Goal: Transaction & Acquisition: Purchase product/service

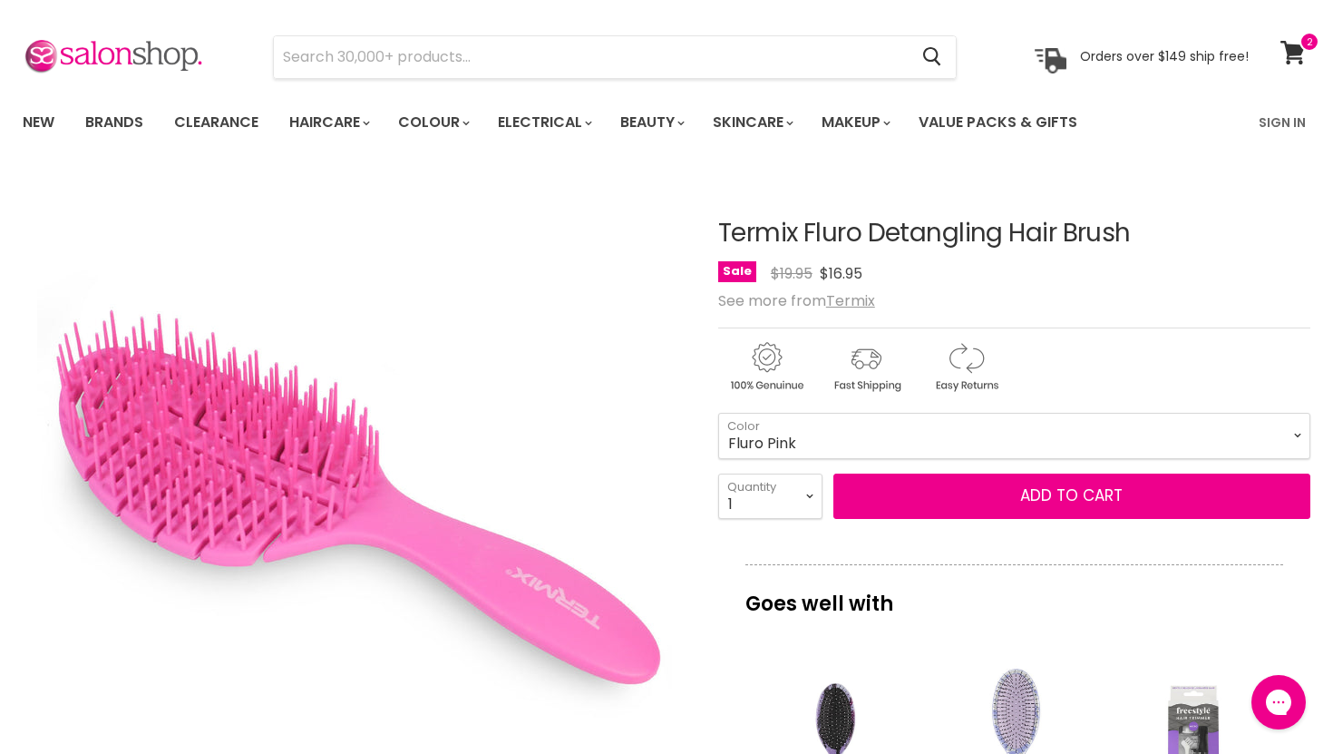
scroll to position [58, 0]
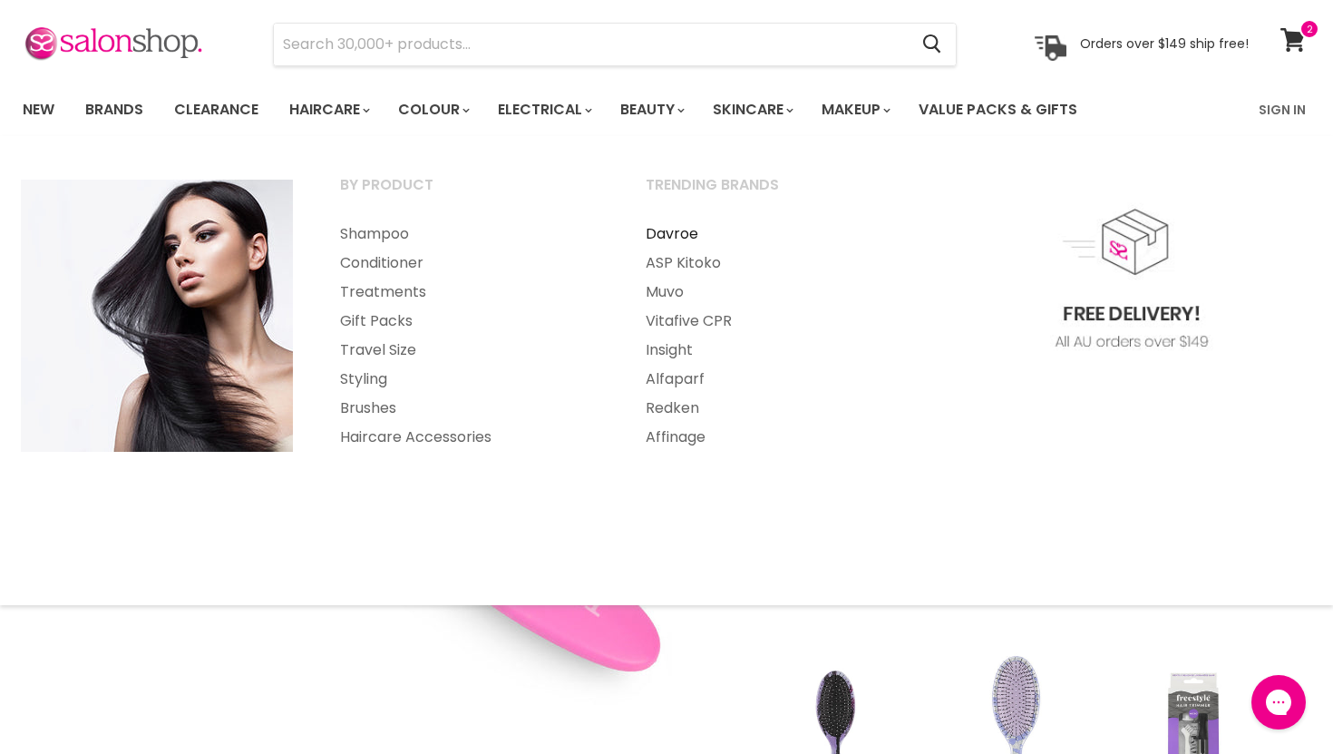
click at [688, 233] on link "Davroe" at bounding box center [774, 234] width 302 height 29
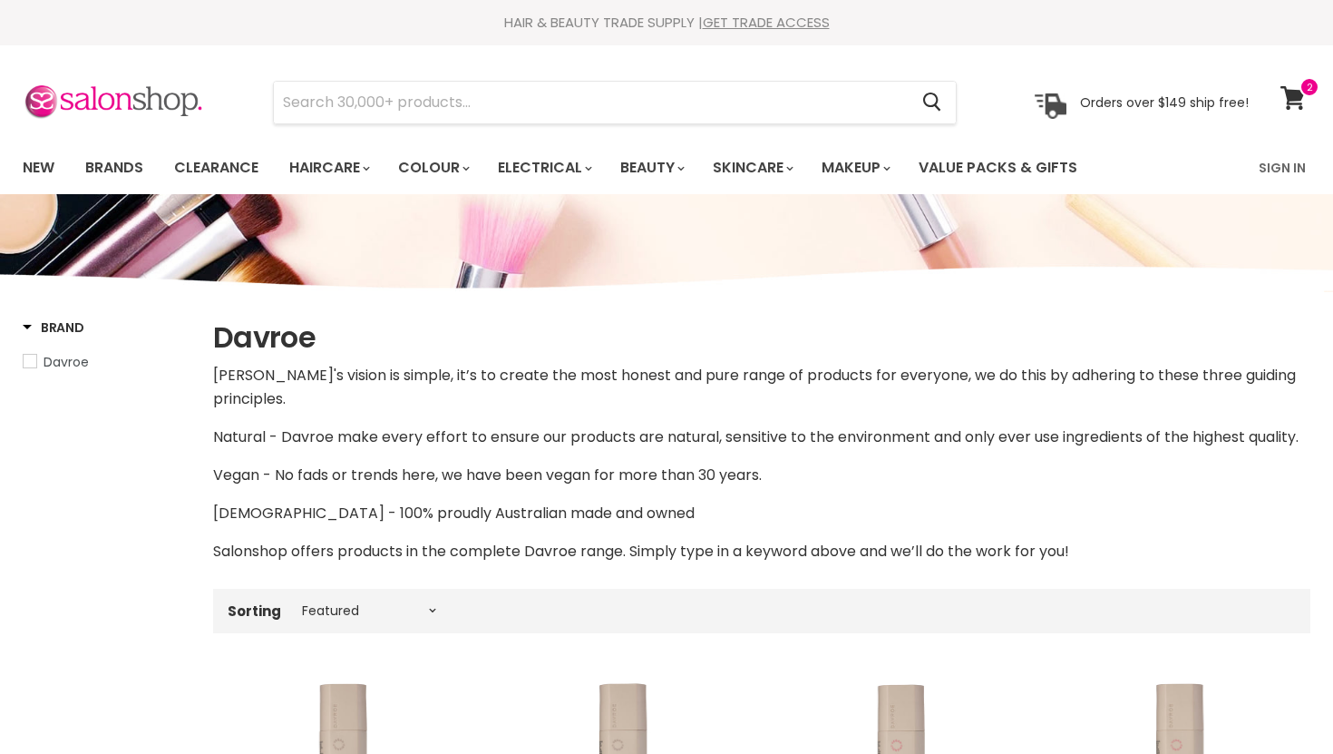
select select "manual"
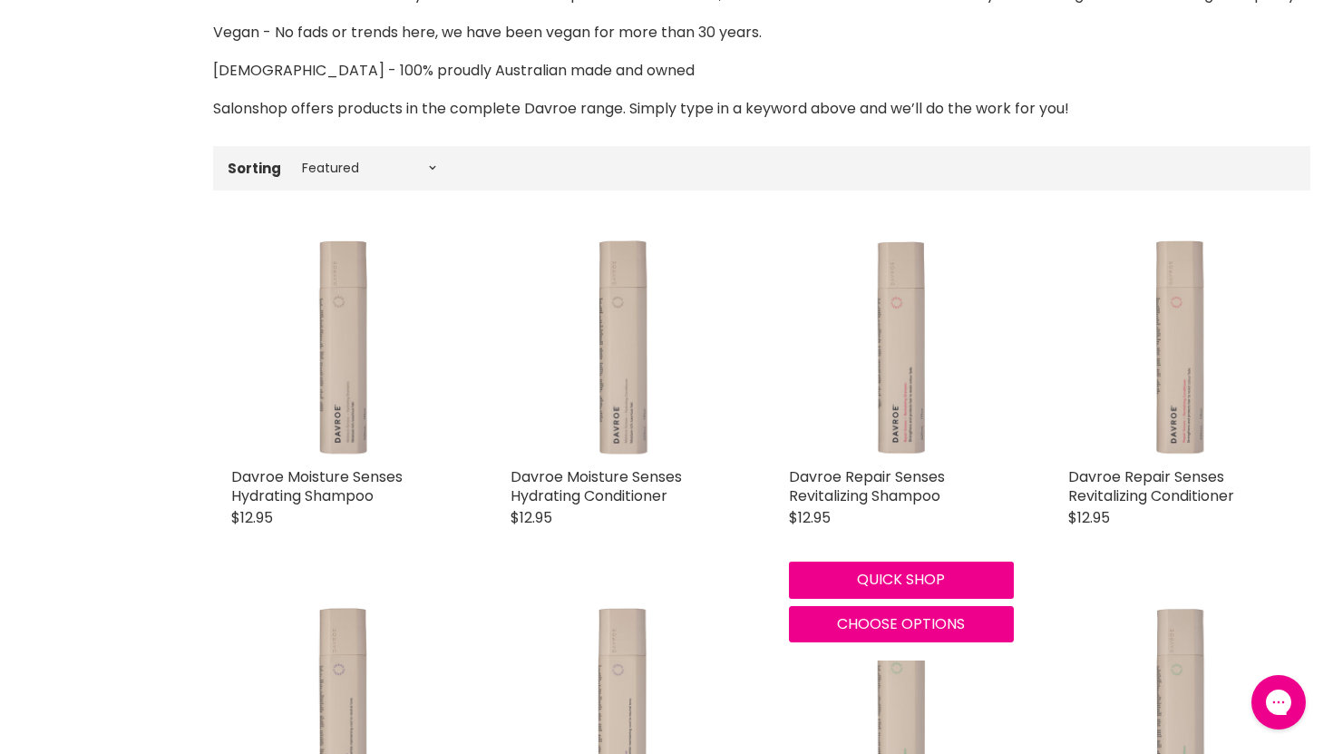
scroll to position [446, 0]
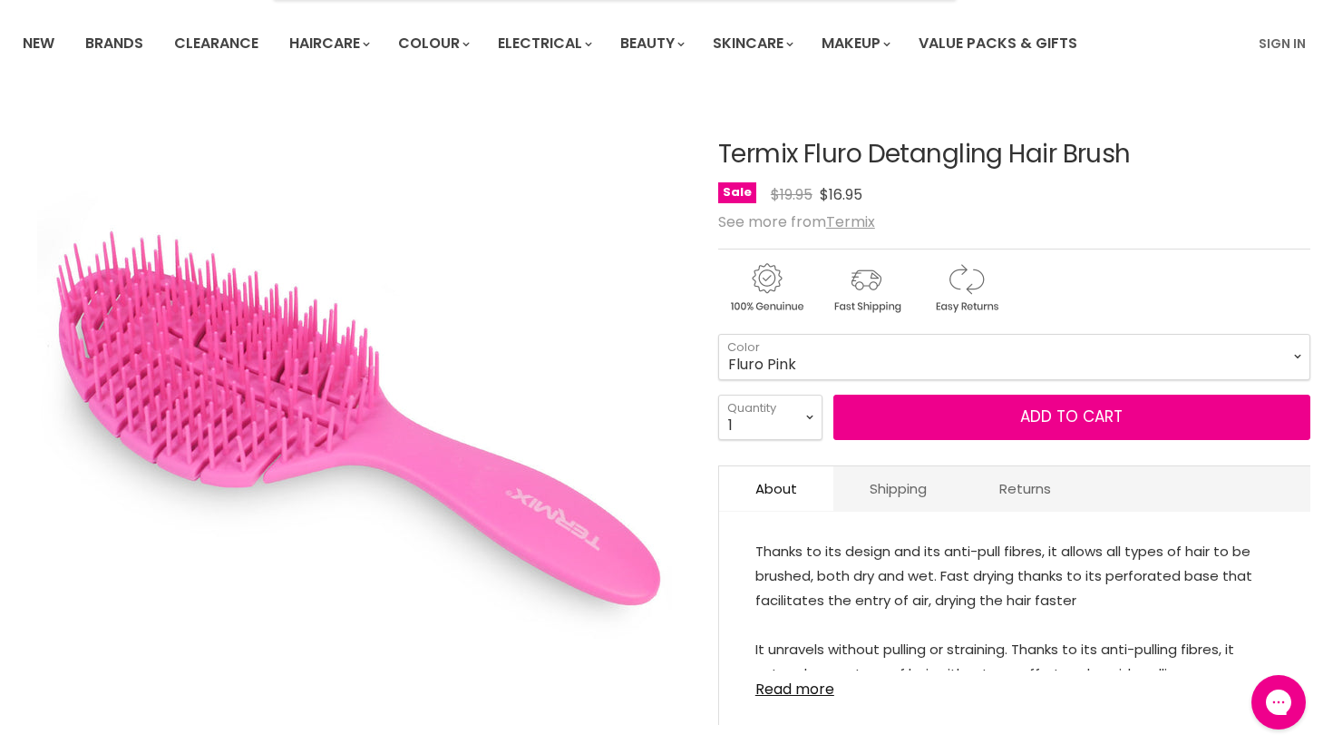
scroll to position [125, 0]
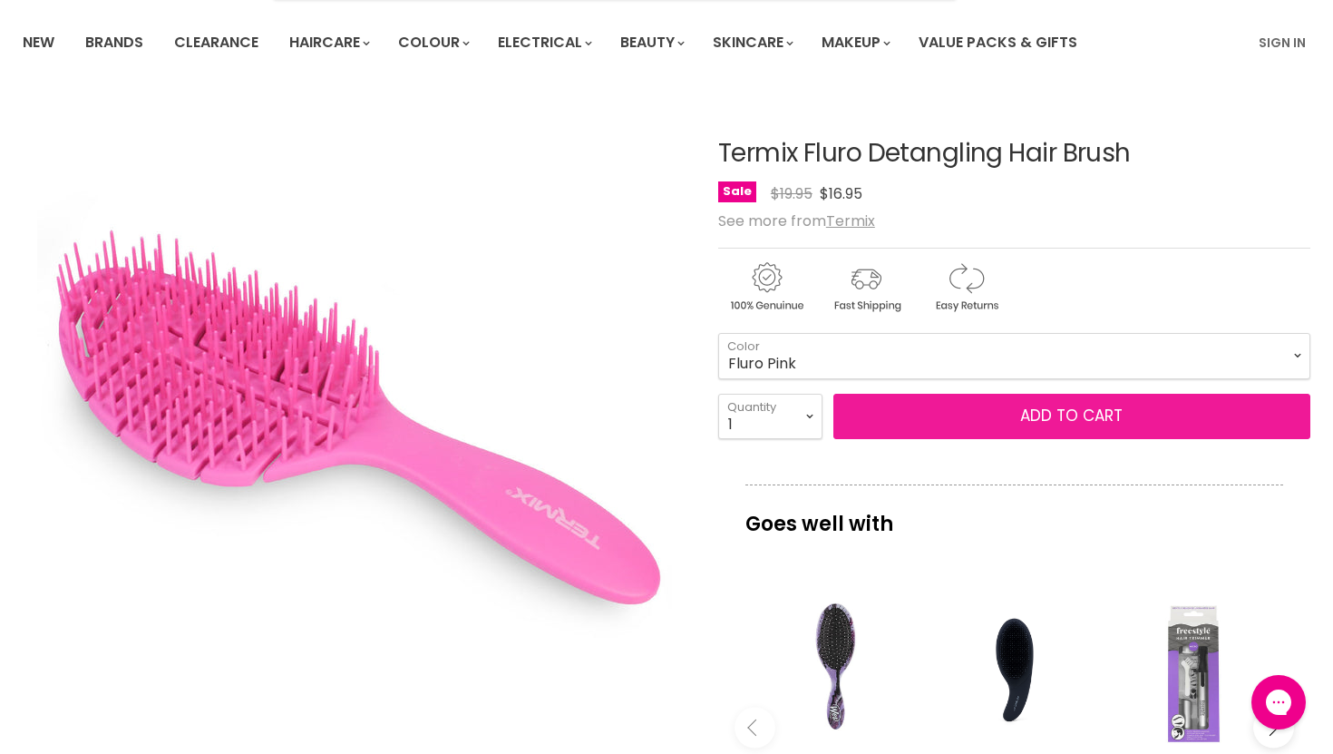
click at [984, 418] on button "Add to cart" at bounding box center [1072, 416] width 477 height 45
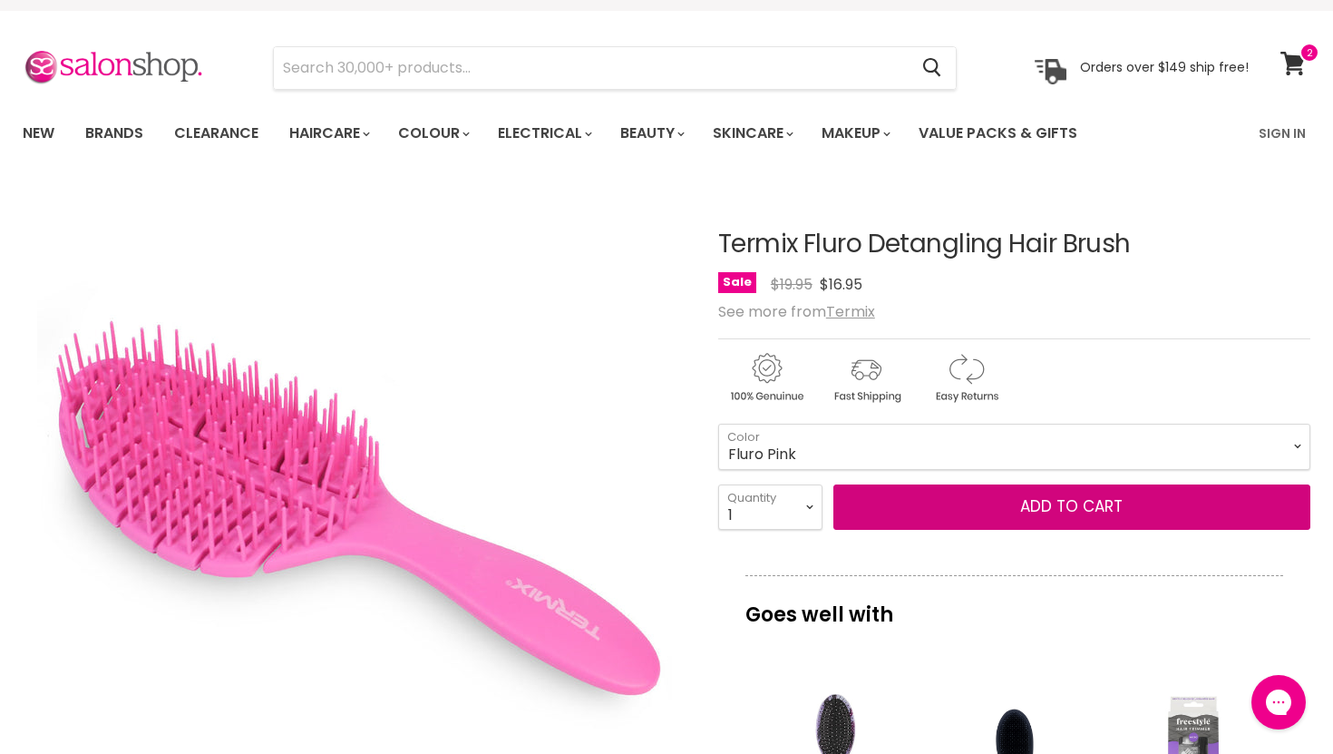
scroll to position [0, 0]
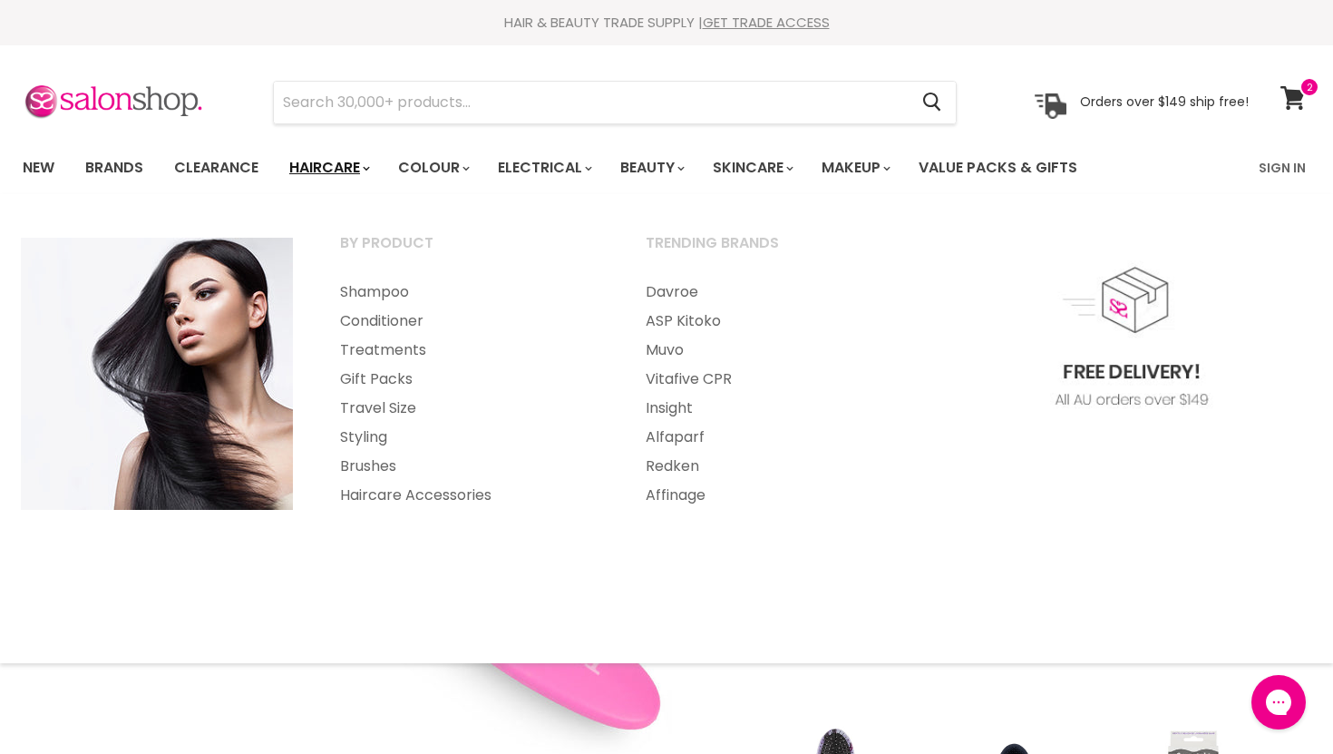
click at [344, 167] on link "Haircare" at bounding box center [328, 168] width 105 height 38
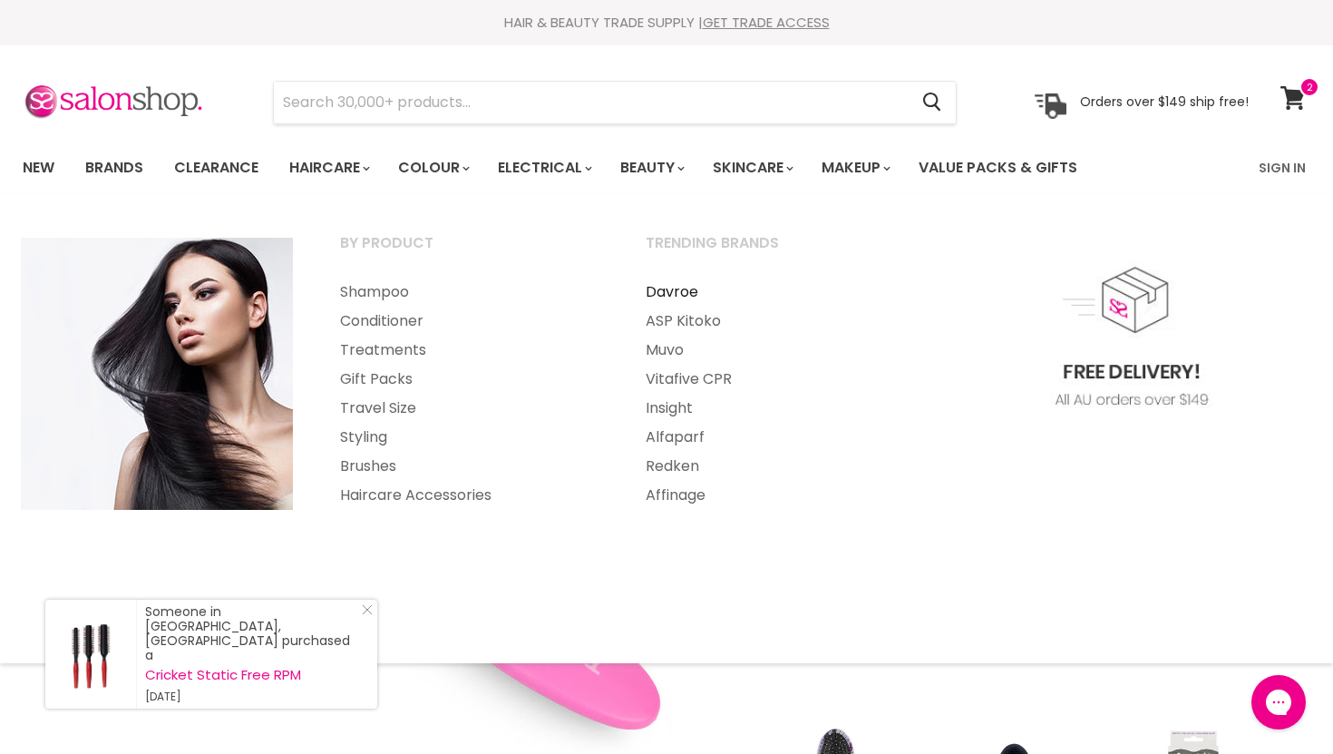
click at [670, 292] on link "Davroe" at bounding box center [774, 292] width 302 height 29
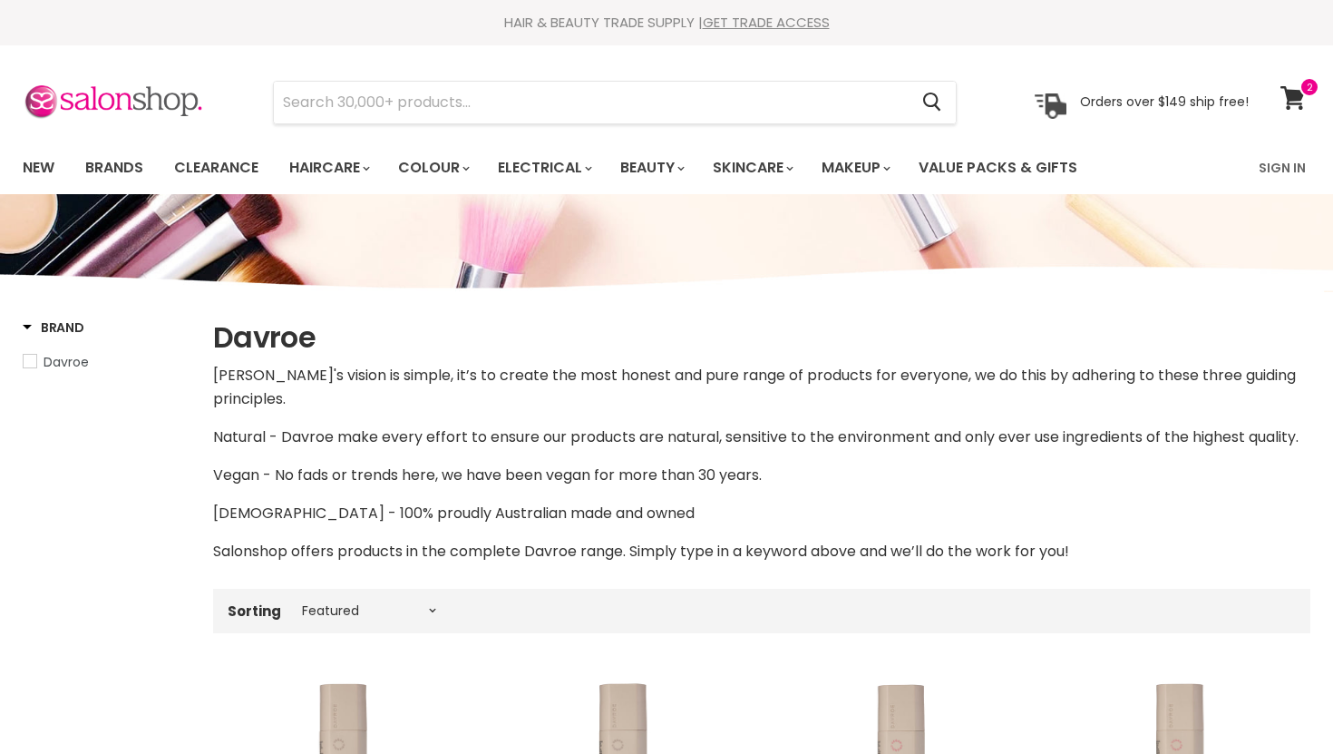
select select "manual"
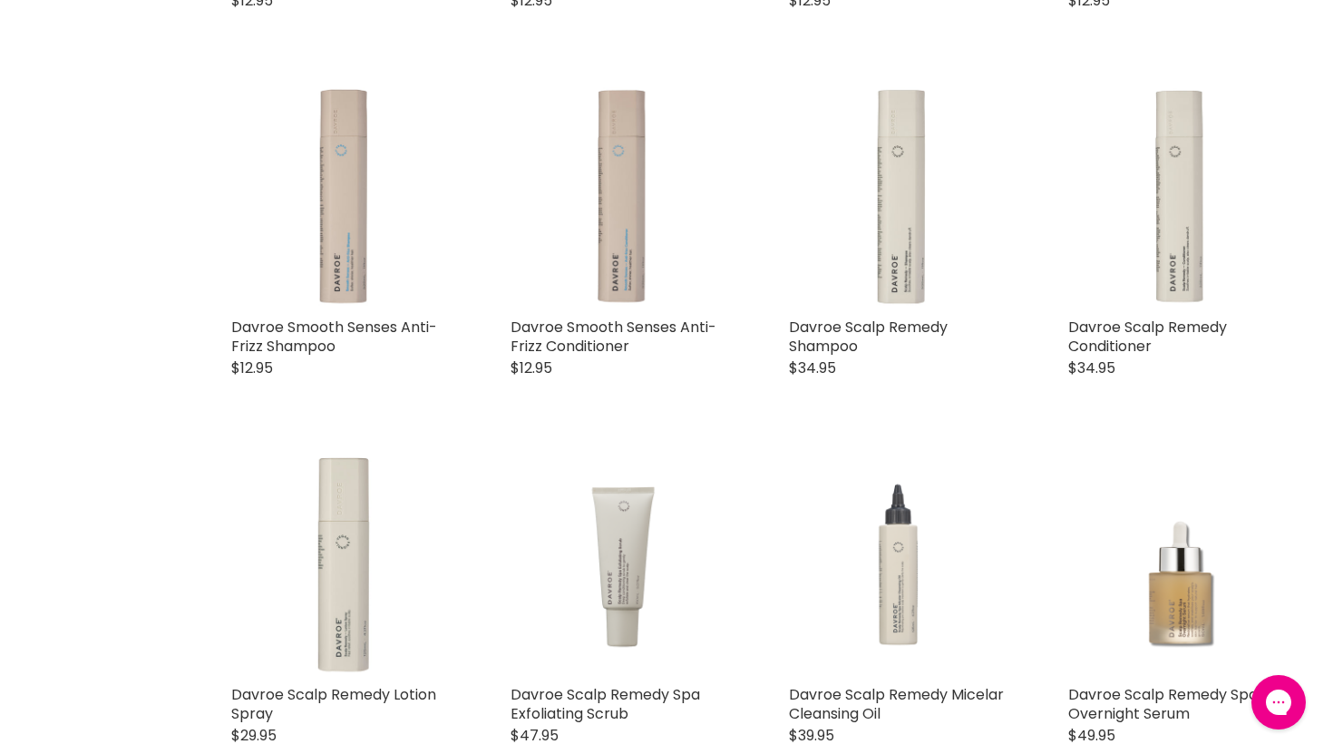
scroll to position [1326, 0]
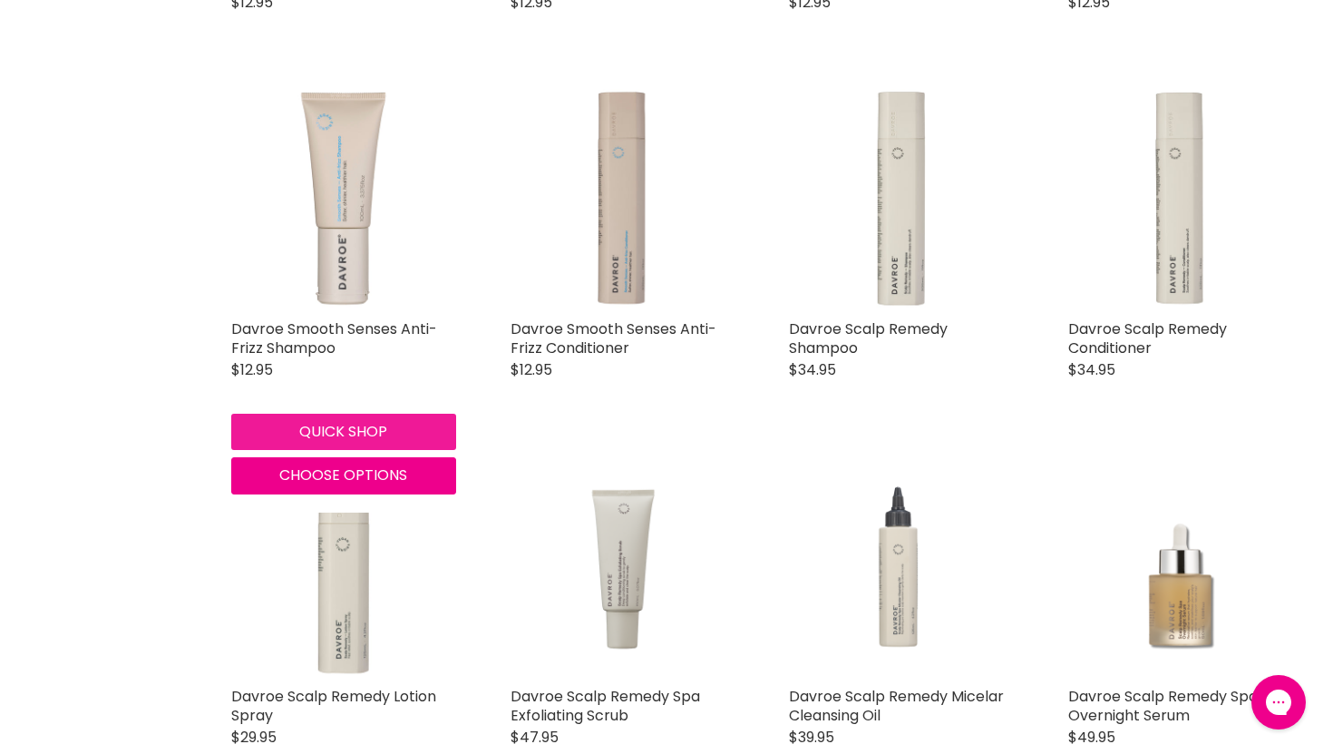
click at [342, 434] on button "Quick shop" at bounding box center [343, 432] width 225 height 36
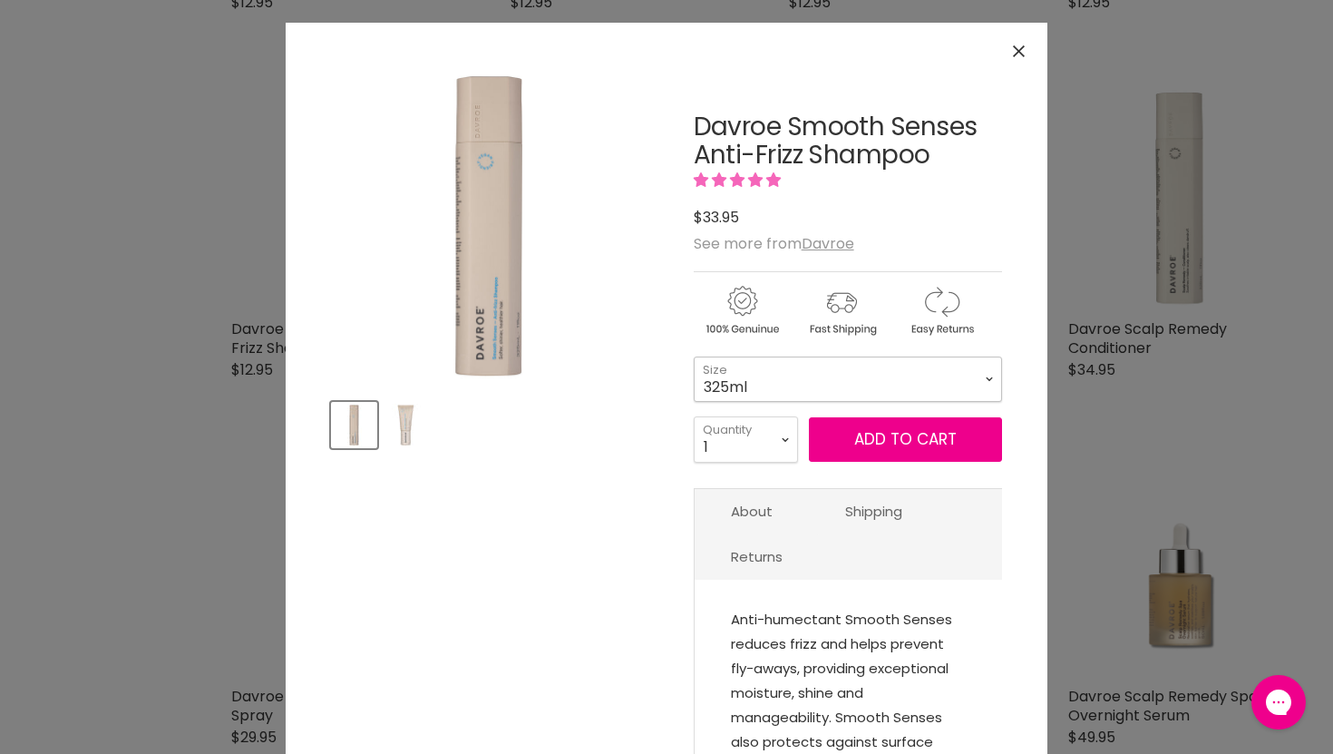
click at [972, 384] on select "325ml 100ml" at bounding box center [848, 378] width 308 height 45
click at [905, 439] on span "Add to cart" at bounding box center [905, 439] width 102 height 22
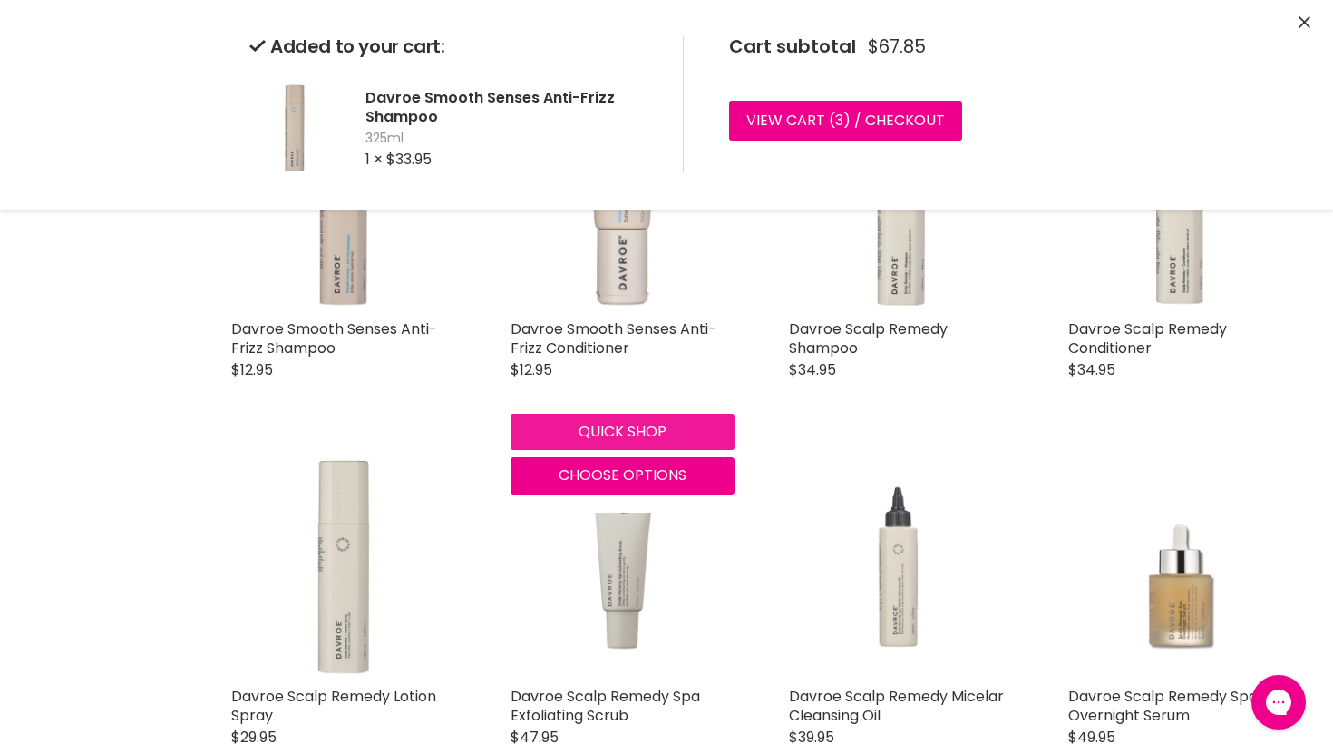
click at [632, 430] on div "Davroe Smooth Senses Anti-Frizz Conditioner [GEOGRAPHIC_DATA] $12.95 Anti-humec…" at bounding box center [623, 289] width 261 height 444
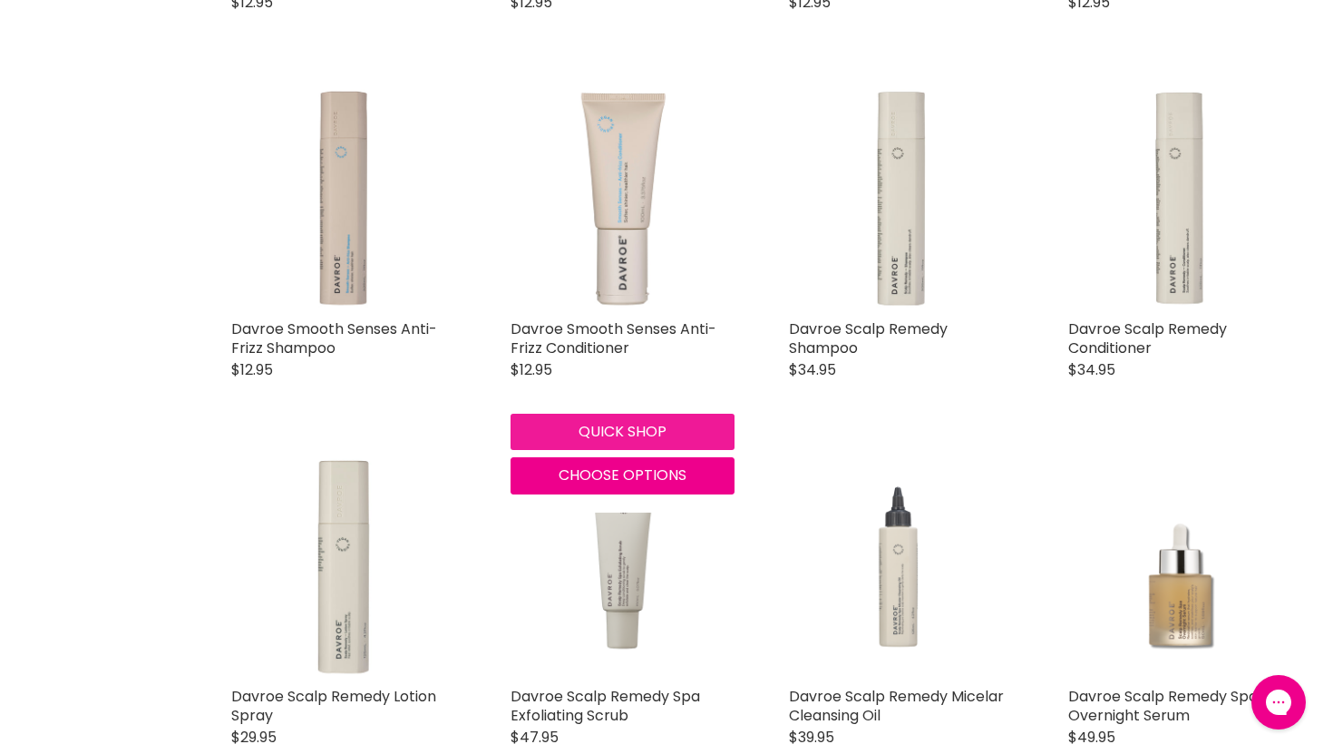
click at [595, 432] on button "Quick shop" at bounding box center [623, 432] width 225 height 36
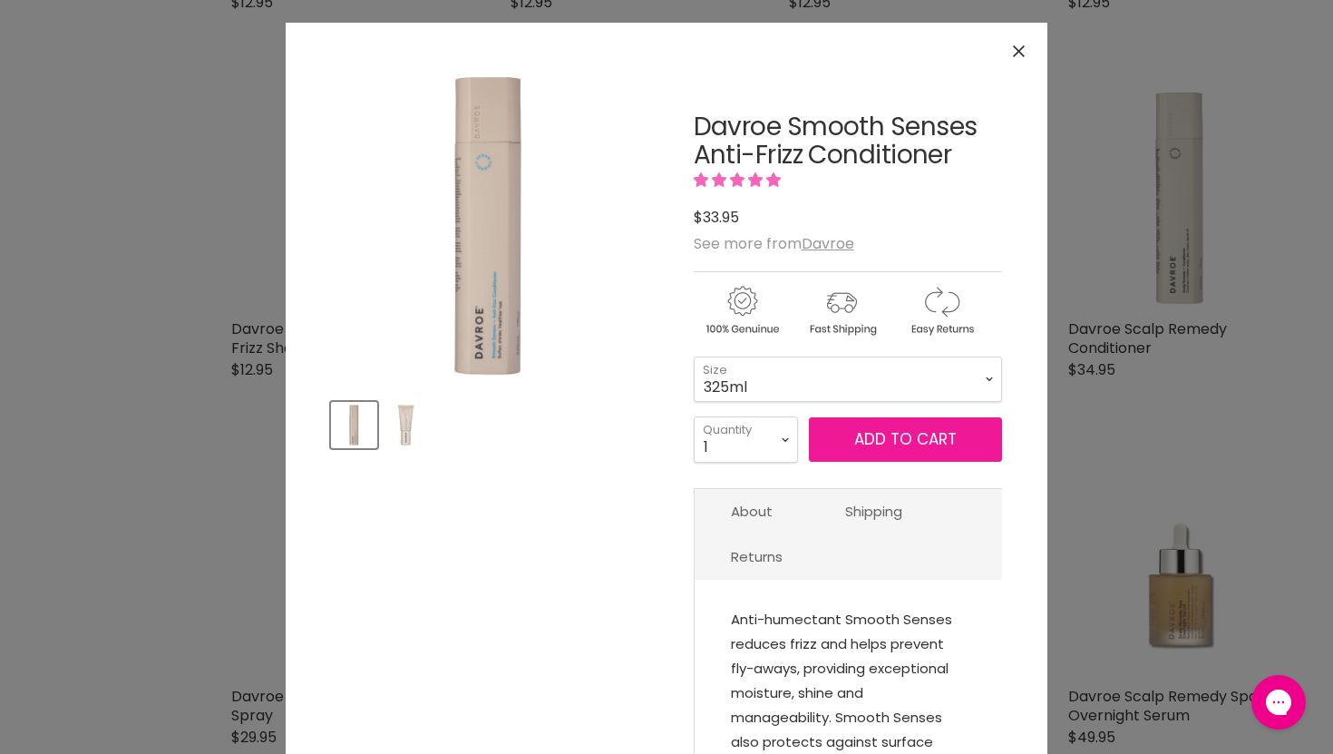
click at [902, 436] on span "Add to cart" at bounding box center [905, 439] width 102 height 22
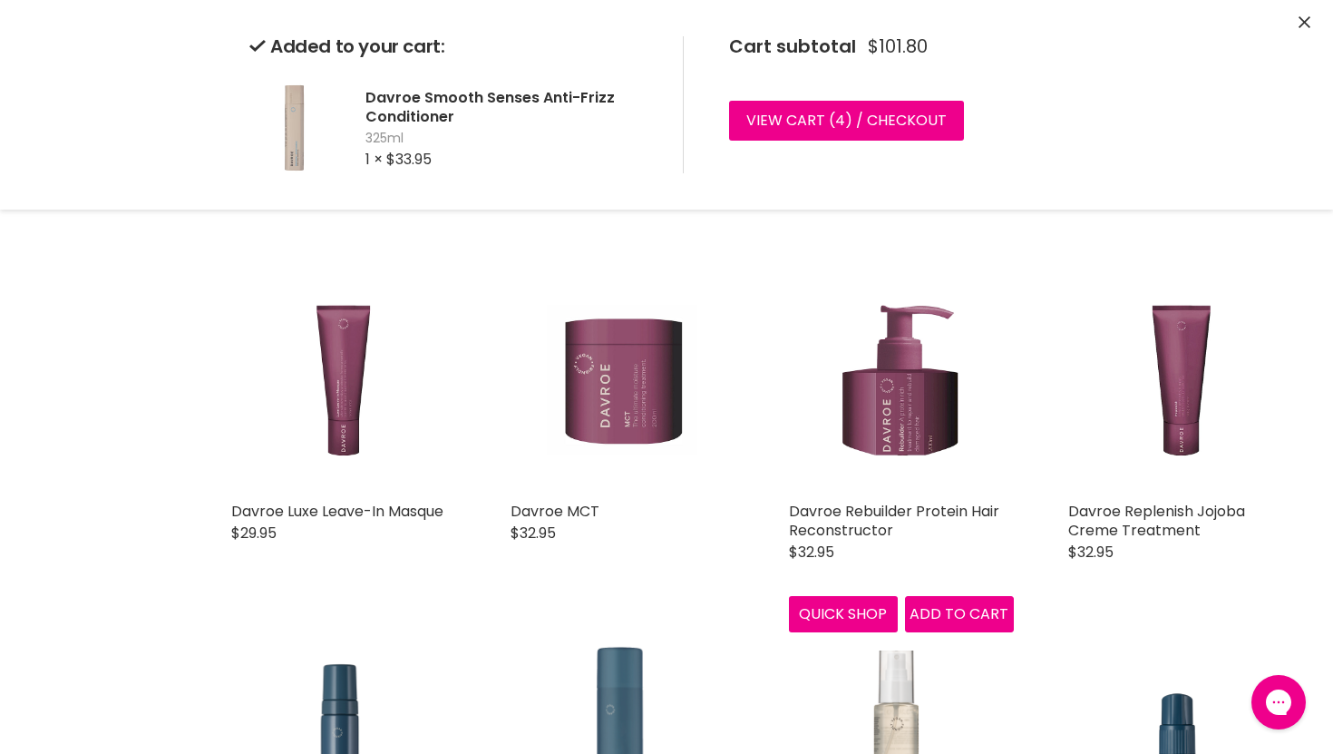
scroll to position [3723, 0]
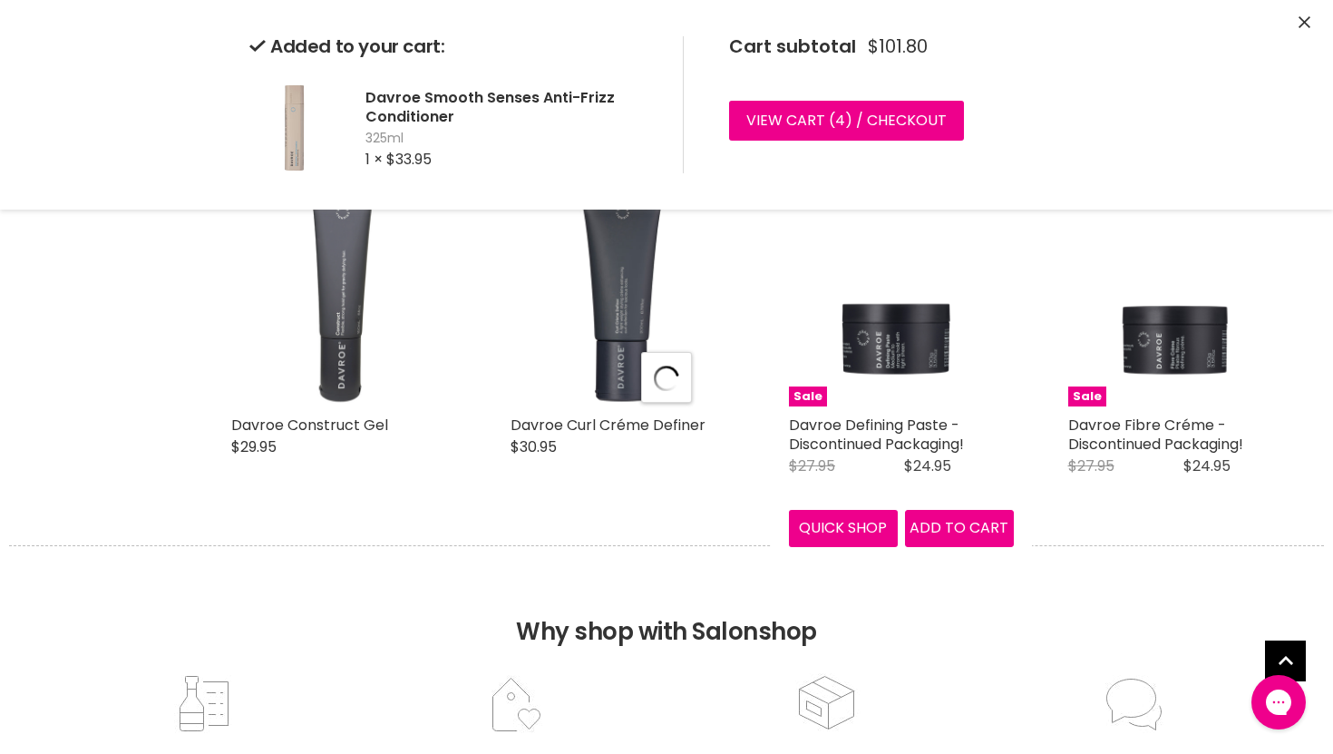
select select "manual"
